Goal: Complete application form

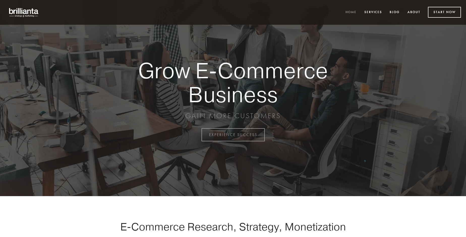
scroll to position [1321, 0]
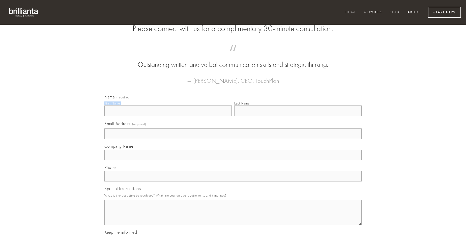
type input "[PERSON_NAME]"
click at [298, 116] on input "Last Name" at bounding box center [297, 110] width 127 height 11
type input "[PERSON_NAME]"
click at [233, 139] on input "Email Address (required)" at bounding box center [232, 133] width 257 height 11
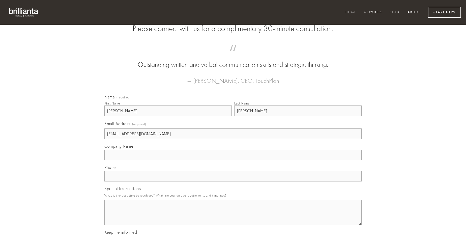
type input "[EMAIL_ADDRESS][DOMAIN_NAME]"
click at [233, 160] on input "Company Name" at bounding box center [232, 154] width 257 height 11
type input "validus"
click at [233, 181] on input "text" at bounding box center [232, 176] width 257 height 11
click at [233, 217] on textarea "Special Instructions" at bounding box center [232, 212] width 257 height 25
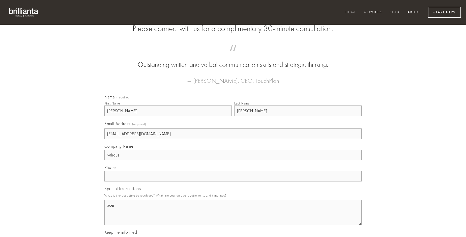
type textarea "acer"
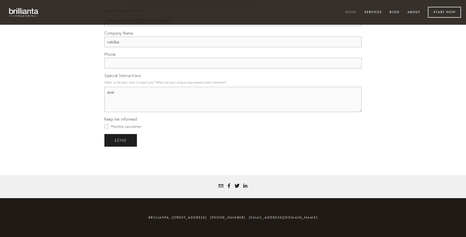
click at [121, 140] on span "send" at bounding box center [120, 140] width 12 height 5
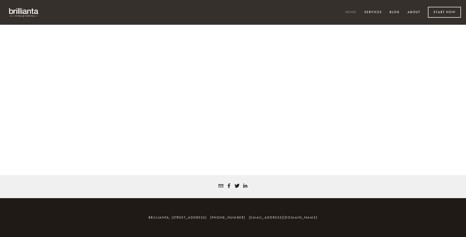
scroll to position [1315, 0]
